Goal: Transaction & Acquisition: Purchase product/service

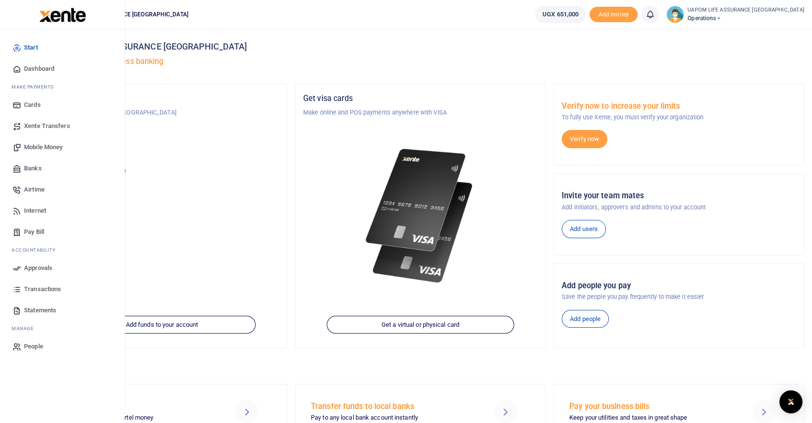
click at [35, 209] on span "Internet" at bounding box center [35, 211] width 22 height 10
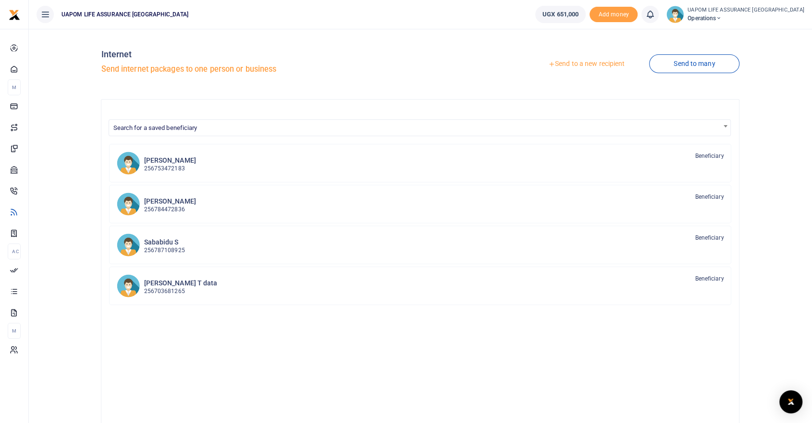
click at [594, 61] on link "Send to a new recipient" at bounding box center [586, 63] width 125 height 17
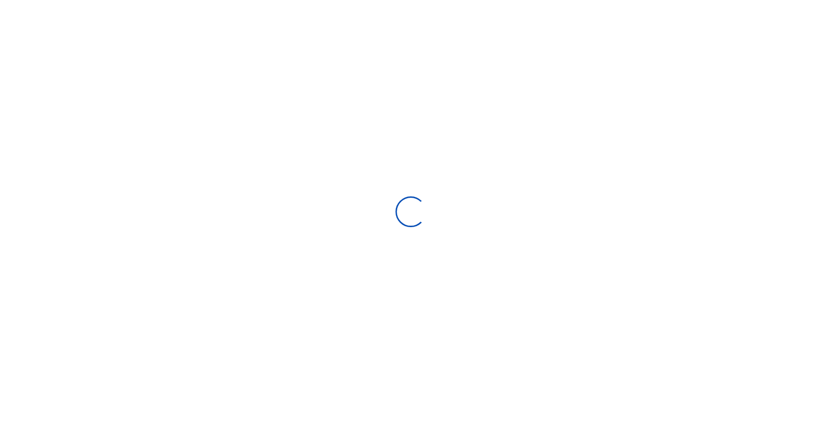
select select
select select "Loading bundles"
select select
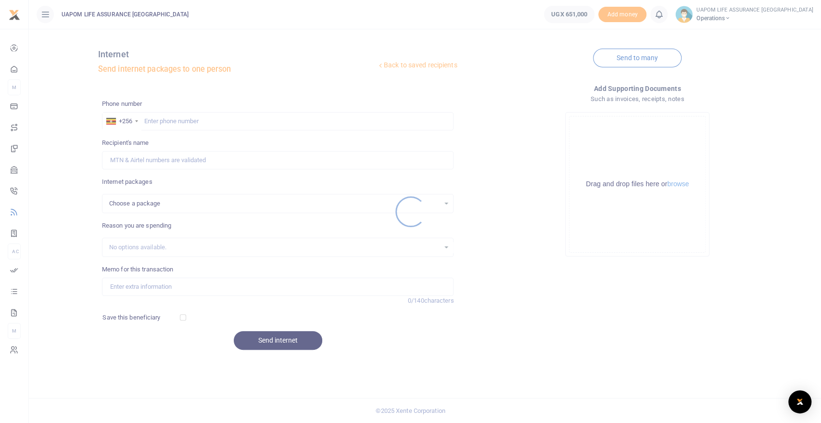
click at [259, 118] on div at bounding box center [410, 211] width 821 height 423
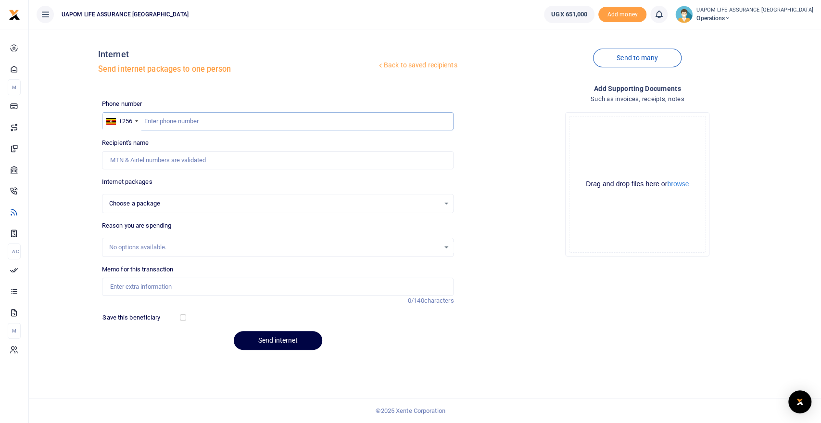
click at [258, 117] on input "text" at bounding box center [278, 121] width 352 height 18
paste input "706964850"
type input "706964850"
select select
type input "706964850"
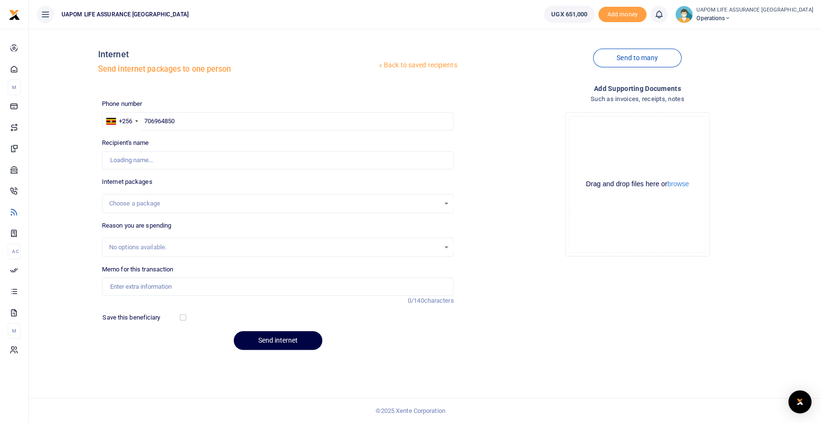
click at [176, 199] on div "Choose a package" at bounding box center [274, 204] width 331 height 10
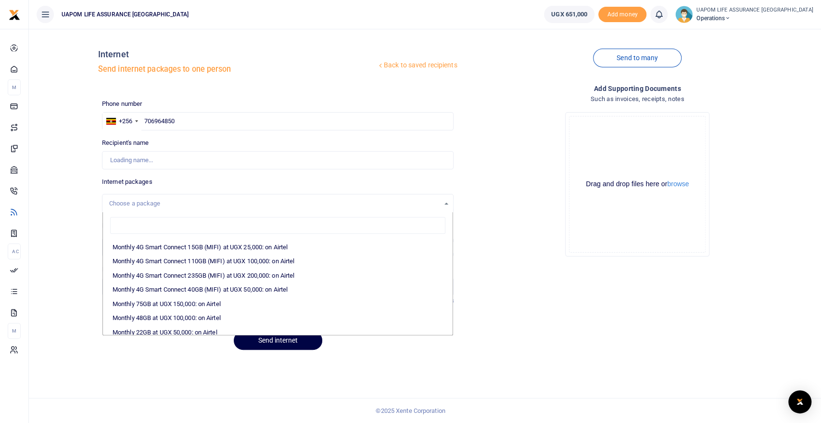
scroll to position [160, 0]
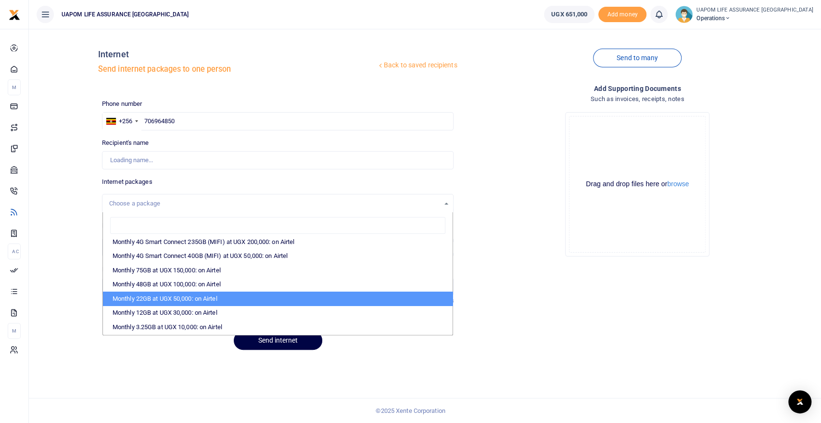
type input "[PERSON_NAME]"
click at [209, 298] on li "Monthly 22GB at UGX 50,000: on Airtel" at bounding box center [278, 298] width 350 height 14
select select "bOgthpMmaC1ZLyOYxyMBh28re2LLS6fLvY77EkG1sh4="
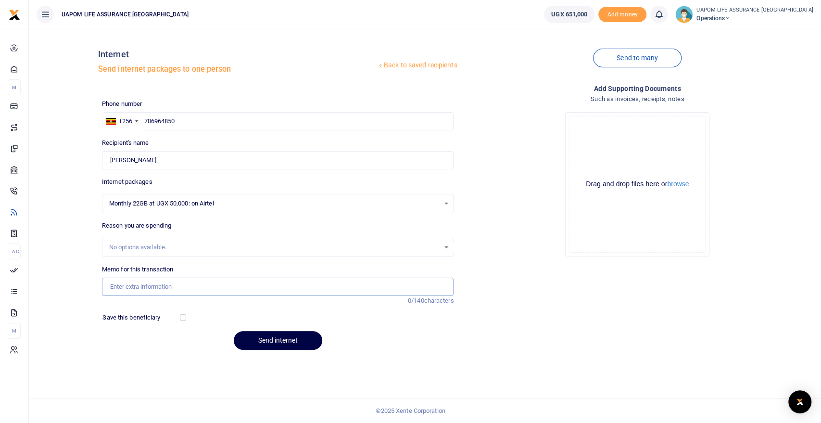
click at [204, 286] on input "Memo for this transaction" at bounding box center [278, 286] width 352 height 18
type input "Support work"
click at [288, 337] on button "Send internet" at bounding box center [278, 340] width 88 height 19
click at [667, 17] on link at bounding box center [658, 14] width 17 height 17
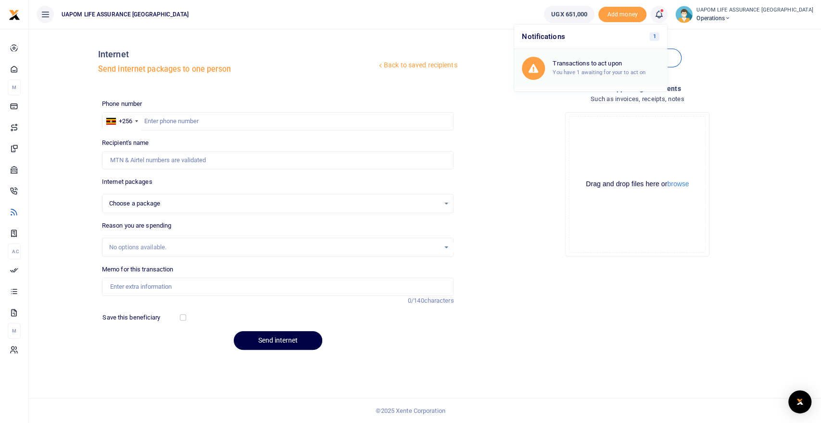
click at [627, 74] on small "You have 1 awaiting for your to act on" at bounding box center [598, 72] width 93 height 7
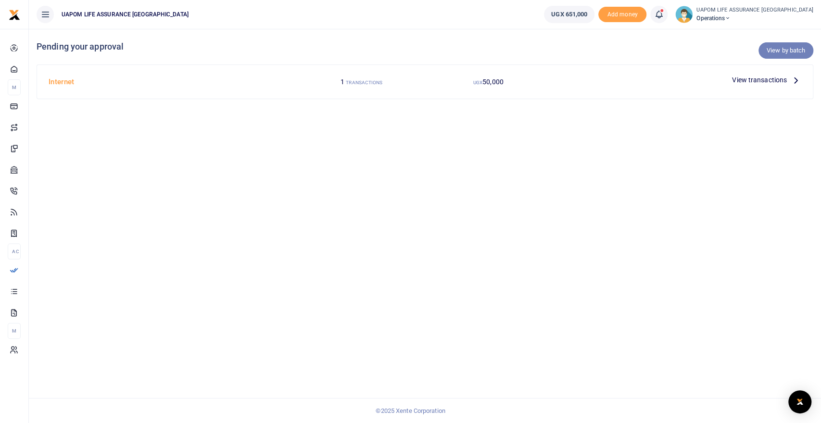
click at [777, 50] on link "View by batch" at bounding box center [785, 50] width 55 height 16
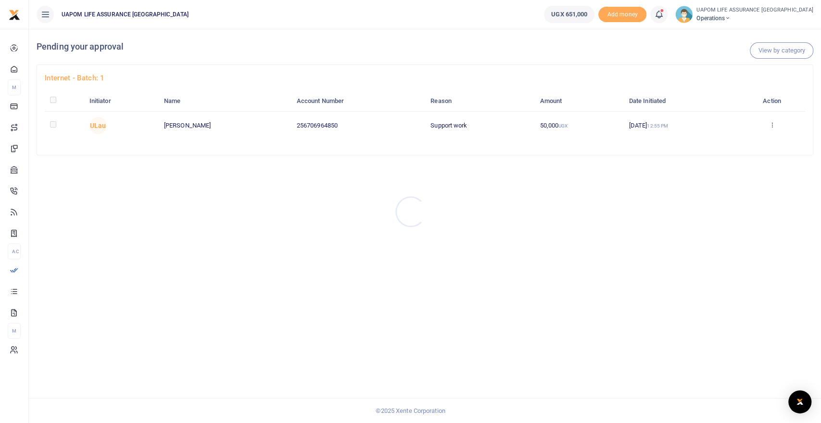
click at [769, 125] on div at bounding box center [410, 211] width 821 height 423
click at [773, 125] on icon at bounding box center [771, 124] width 6 height 7
click at [721, 141] on link "Approve" at bounding box center [737, 140] width 76 height 13
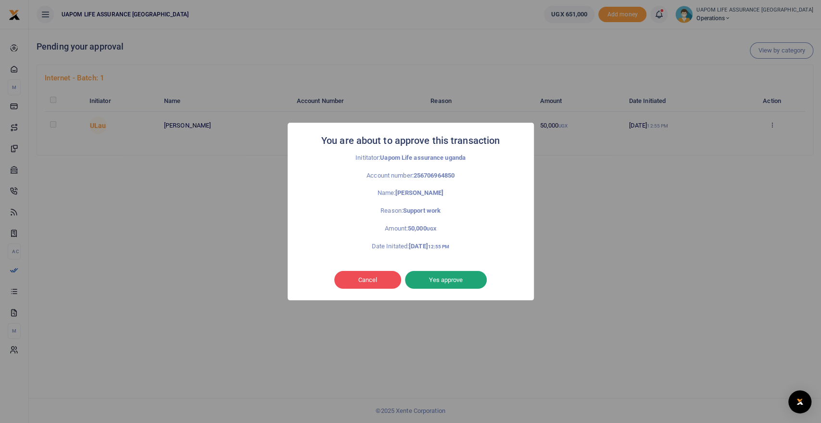
click at [455, 275] on button "Yes approve" at bounding box center [446, 280] width 82 height 18
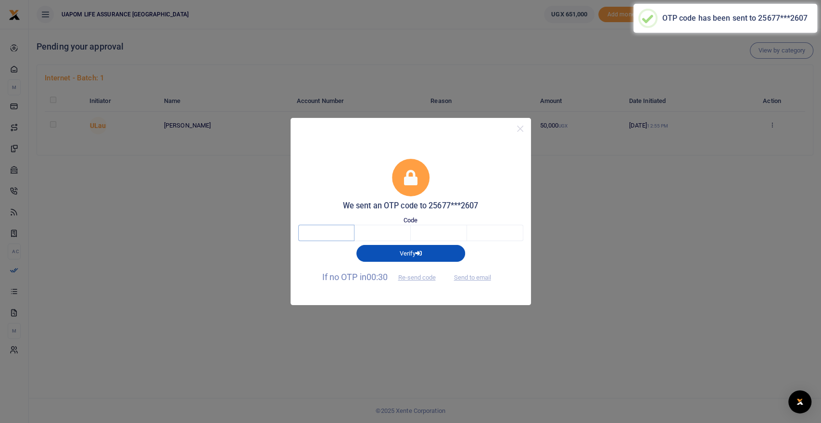
click at [329, 232] on input "text" at bounding box center [326, 233] width 56 height 16
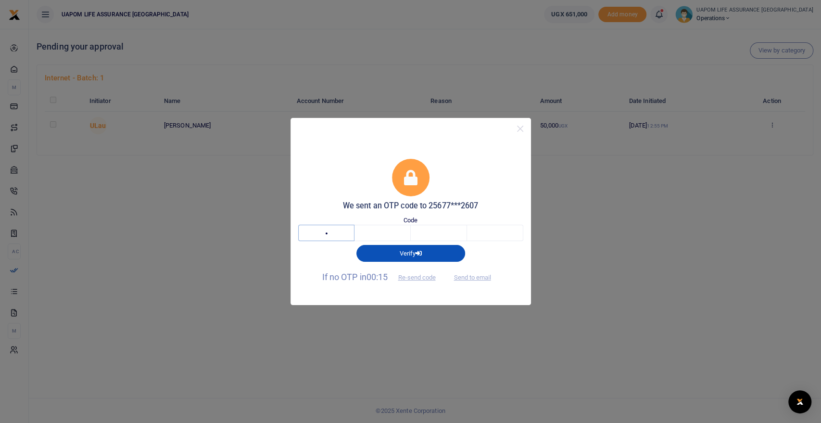
type input "4"
type input "7"
type input "4"
type input "2"
